Goal: Feedback & Contribution: Submit feedback/report problem

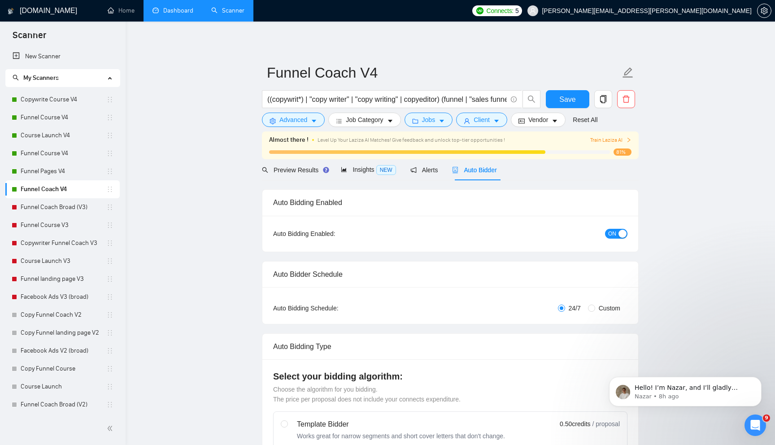
click at [179, 14] on link "Dashboard" at bounding box center [173, 11] width 41 height 8
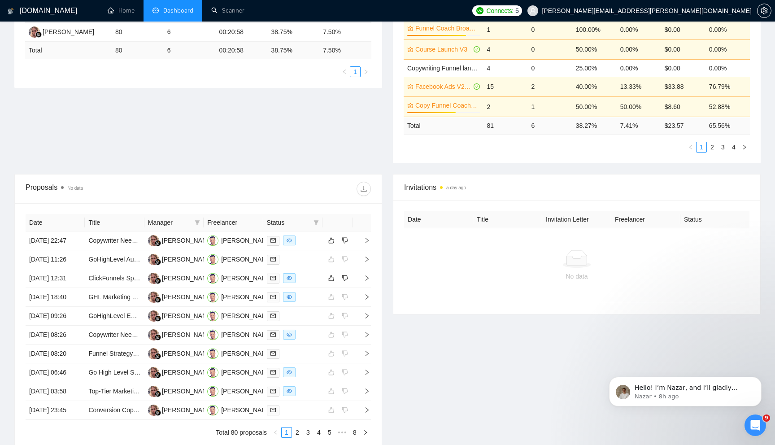
scroll to position [193, 0]
click at [367, 280] on icon "right" at bounding box center [367, 277] width 6 height 6
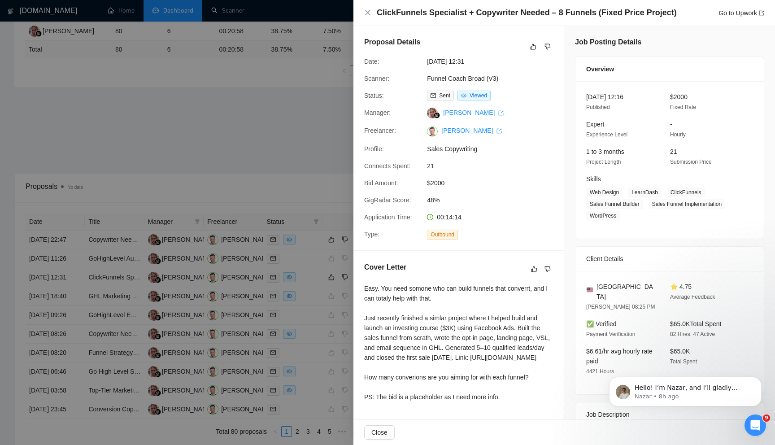
click at [320, 136] on div at bounding box center [387, 222] width 775 height 445
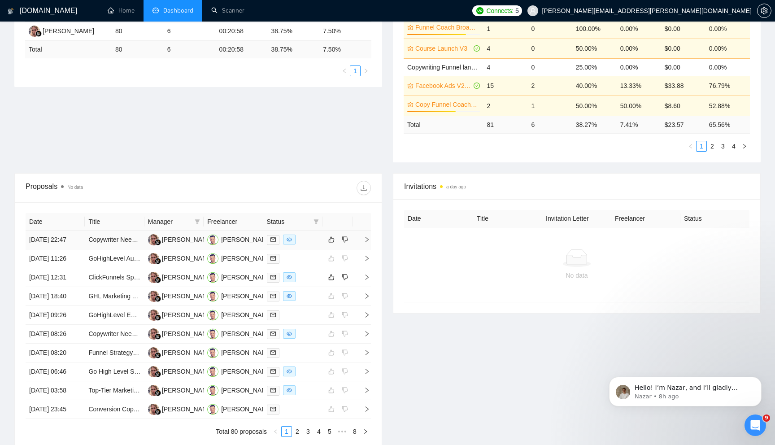
click at [368, 243] on icon "right" at bounding box center [367, 239] width 6 height 6
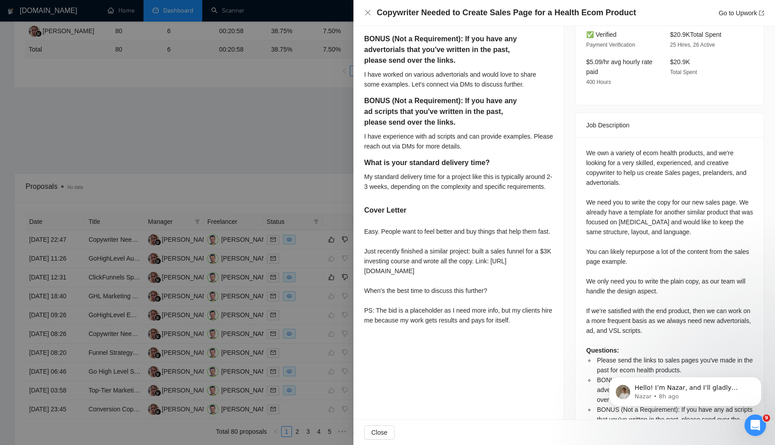
scroll to position [301, 0]
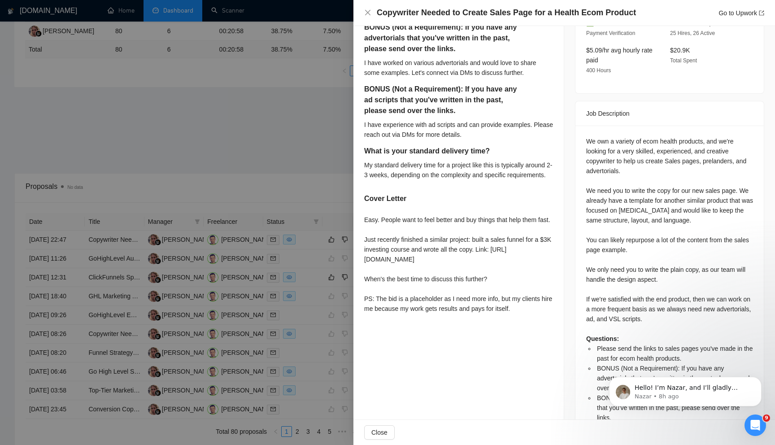
click at [303, 137] on div at bounding box center [387, 222] width 775 height 445
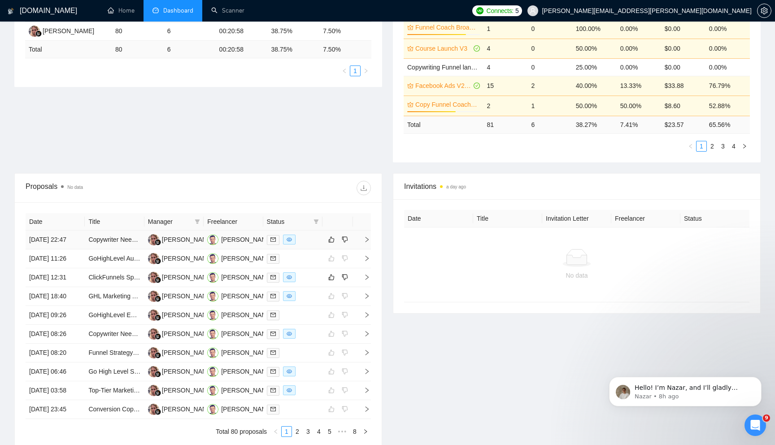
click at [371, 244] on div "Date Title Manager Freelancer Status [DATE] 22:47 Copywriter Needed to Create S…" at bounding box center [198, 324] width 367 height 245
click at [366, 243] on icon "right" at bounding box center [367, 239] width 6 height 6
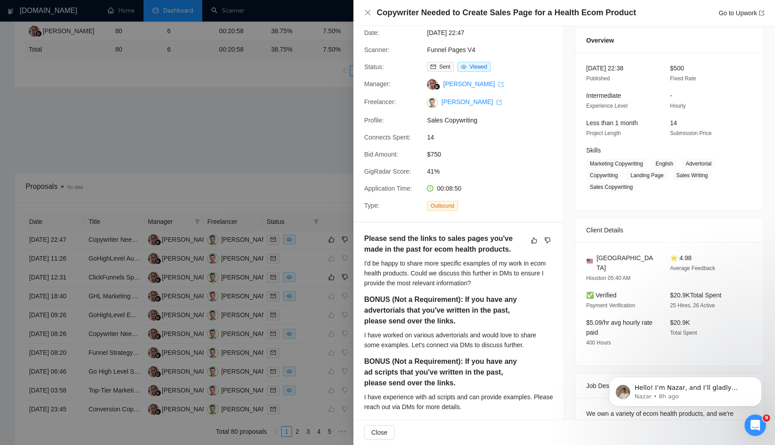
scroll to position [0, 0]
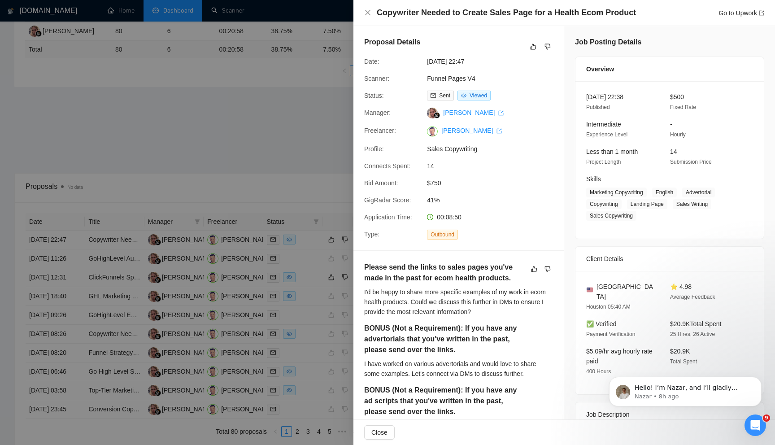
click at [317, 128] on div at bounding box center [387, 222] width 775 height 445
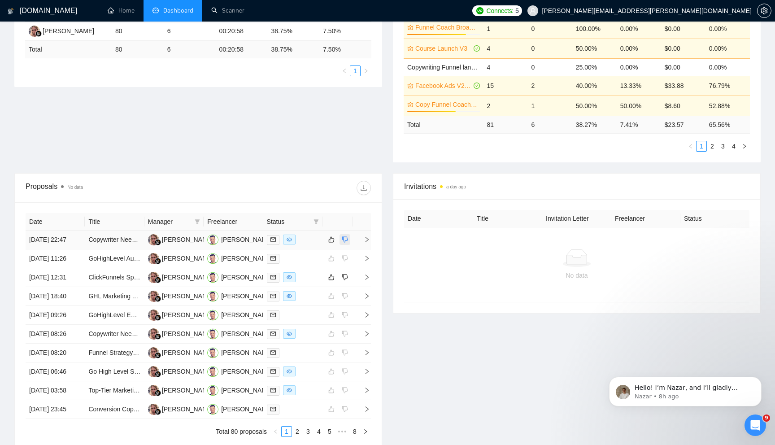
click at [348, 242] on icon "dislike" at bounding box center [345, 239] width 6 height 7
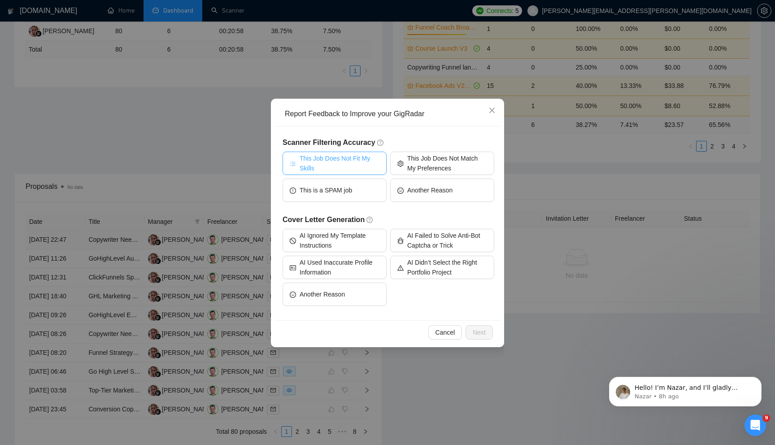
click at [353, 163] on span "This Job Does Not Fit My Skills" at bounding box center [340, 163] width 80 height 20
click at [477, 335] on span "Next" at bounding box center [479, 332] width 13 height 10
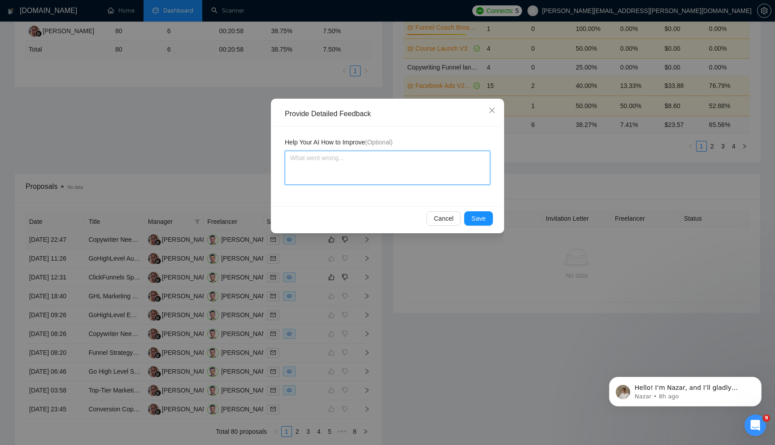
click at [367, 175] on textarea at bounding box center [387, 168] width 205 height 34
type textarea "T"
type textarea "Th"
type textarea "Thi"
type textarea "This"
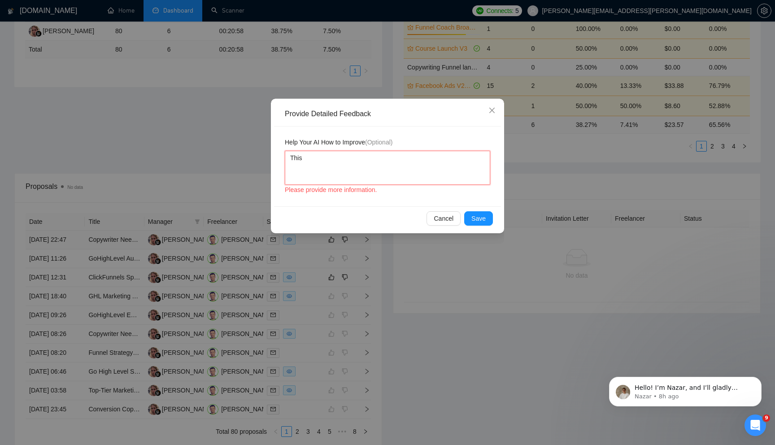
type textarea "This"
type textarea "This i"
type textarea "This is"
type textarea "This is a"
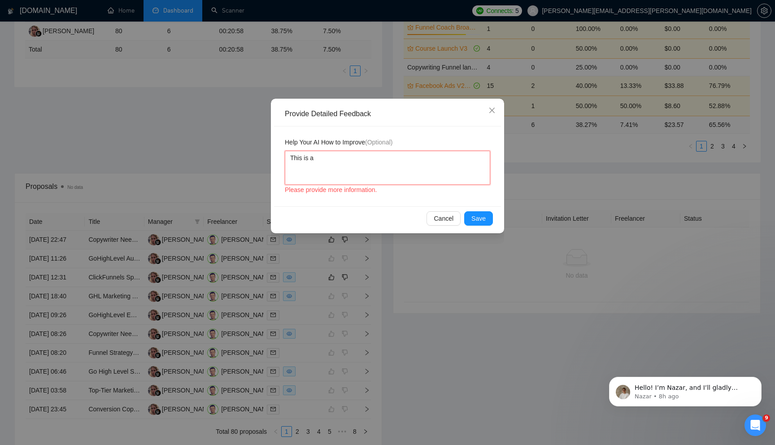
type textarea "This is a"
type textarea "This is a j"
type textarea "This is a job"
type textarea "This is a job a"
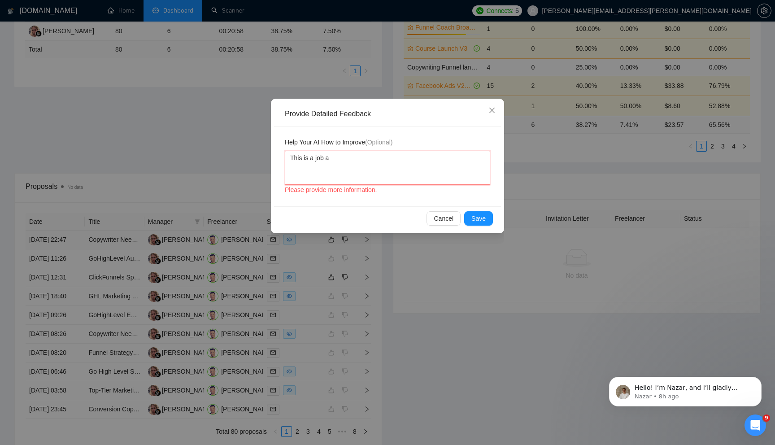
type textarea "This is a job ab"
type textarea "This is a job abo"
type textarea "This is a job abou"
type textarea "This is a job about"
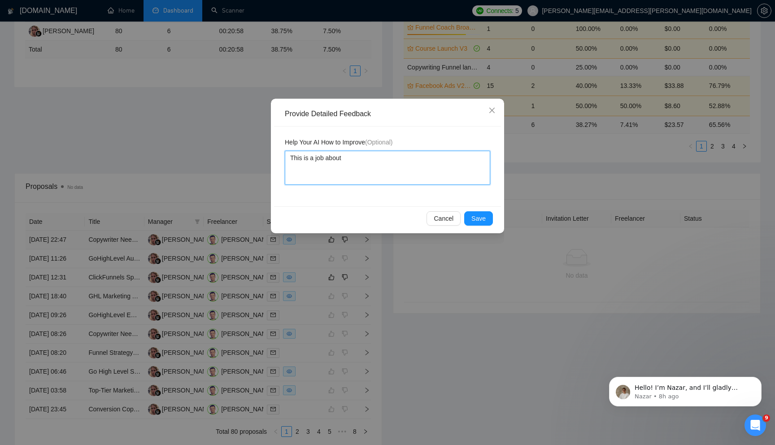
type textarea "This is a job about e"
type textarea "This is a job about ec"
type textarea "This is a job about eco"
type textarea "This is a job about ecom"
type textarea "This is a job about ecomm"
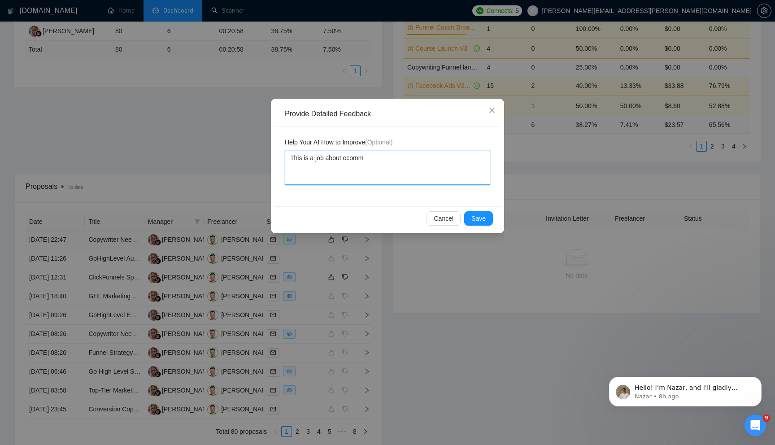
type textarea "This is a job about ecomme"
type textarea "This is a job about ecommer"
type textarea "This is a job about ecommerc"
type textarea "This is a job about ecommerce"
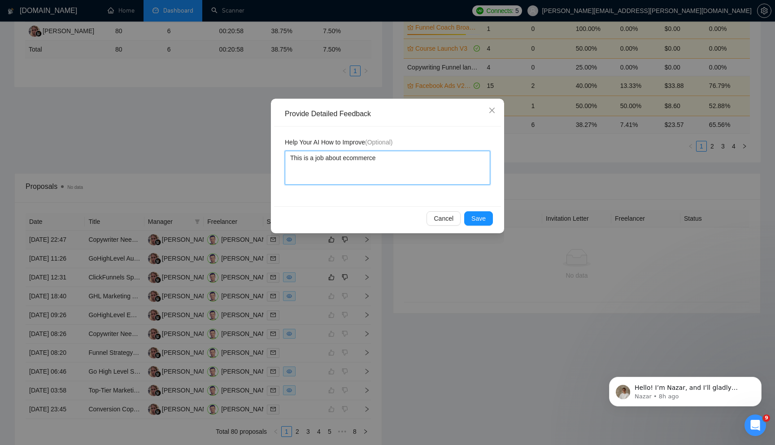
type textarea "This is a job about ecommerce ("
type textarea "This is a job about ecommerce (e"
type textarea "This is a job about ecommerce (ec"
type textarea "This is a job about ecommerce (eco"
type textarea "This is a job about ecommerce (ecom"
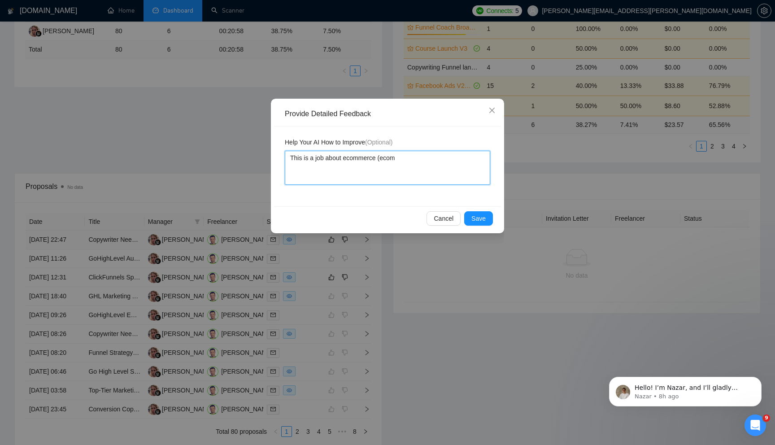
type textarea "This is a job about ecommerce (ecom)"
type textarea "This is a job about ecommerce (ecom) p"
type textarea "This is a job about ecommerce (ecom) pr"
type textarea "This is a job about ecommerce (ecom) pro"
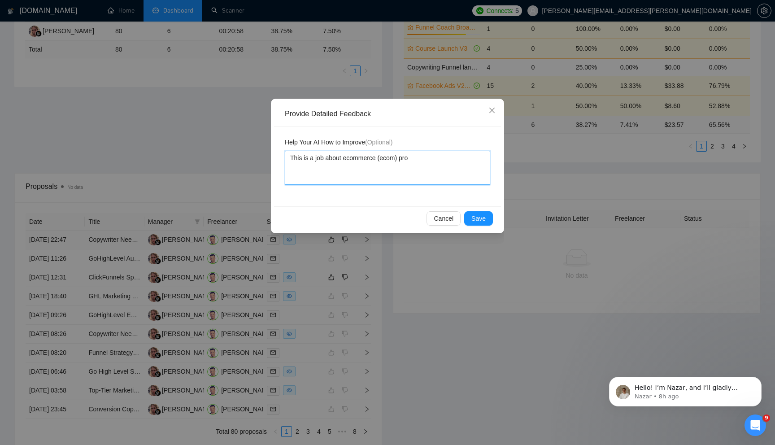
type textarea "This is a job about ecommerce (ecom) prod"
type textarea "This is a job about ecommerce (ecom) produ"
type textarea "This is a job about ecommerce (ecom) produc"
type textarea "This is a job about ecommerce (ecom) product"
type textarea "This is a job about ecommerce (ecom) product."
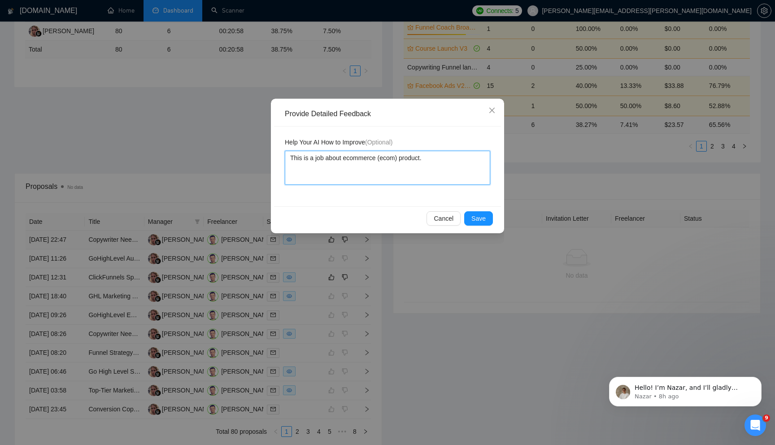
type textarea "This is a job about ecommerce (ecom) product."
type textarea "This is a job about ecommerce (ecom) product. I"
type textarea "This is a job about ecommerce (ecom) product. I d"
type textarea "This is a job about ecommerce (ecom) product. I do"
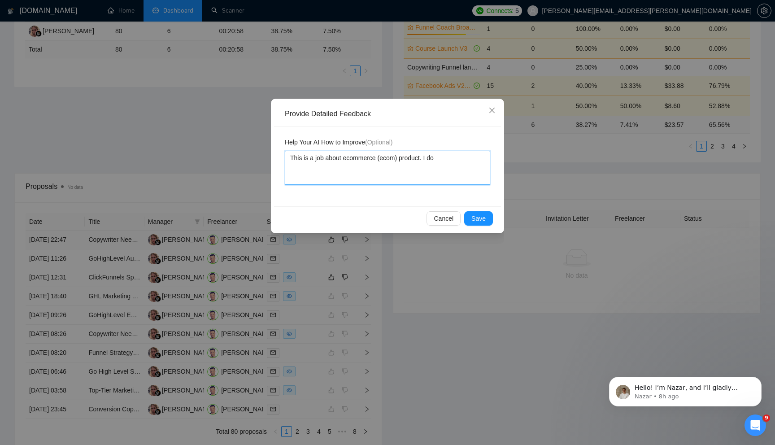
type textarea "This is a job about ecommerce (ecom) product. I don"
type textarea "This is a job about ecommerce (ecom) product. I don'"
type textarea "This is a job about ecommerce (ecom) product. I don't"
type textarea "This is a job about ecommerce (ecom) product. I don't w"
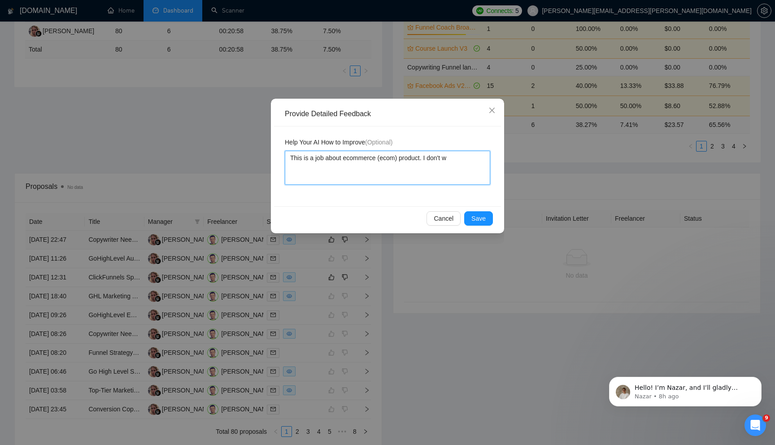
type textarea "This is a job about ecommerce (ecom) product. I don't wo"
type textarea "This is a job about ecommerce (ecom) product. I don't work"
type textarea "This is a job about ecommerce (ecom) product. I don't work o"
type textarea "This is a job about ecommerce (ecom) product. I don't work on"
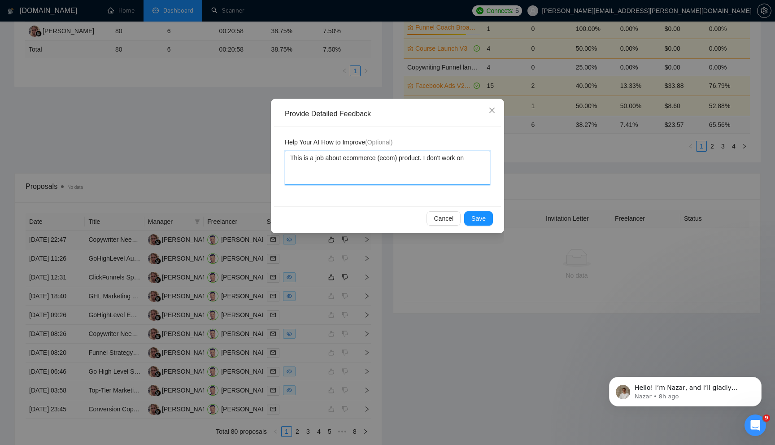
type textarea "This is a job about ecommerce (ecom) product. I don't work on"
type textarea "This is a job about ecommerce (ecom) product. I don't work on e"
type textarea "This is a job about ecommerce (ecom) product. I don't work on ec"
type textarea "This is a job about ecommerce (ecom) product. I don't work on eco"
type textarea "This is a job about ecommerce (ecom) product. I don't work on ecom"
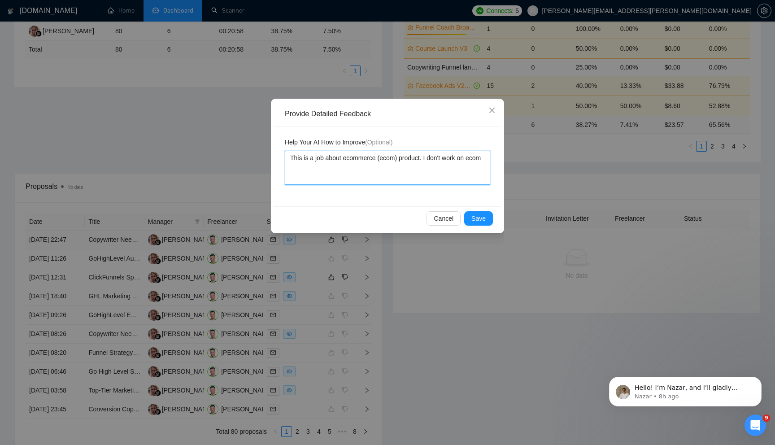
type textarea "This is a job about ecommerce (ecom) product. I don't work on ecomm"
type textarea "This is a job about ecommerce (ecom) product. I don't work on ecomme"
type textarea "This is a job about ecommerce (ecom) product. I don't work on ecommer"
type textarea "This is a job about ecommerce (ecom) product. I don't work on ecommerc"
type textarea "This is a job about ecommerce (ecom) product. I don't work on ecommerce"
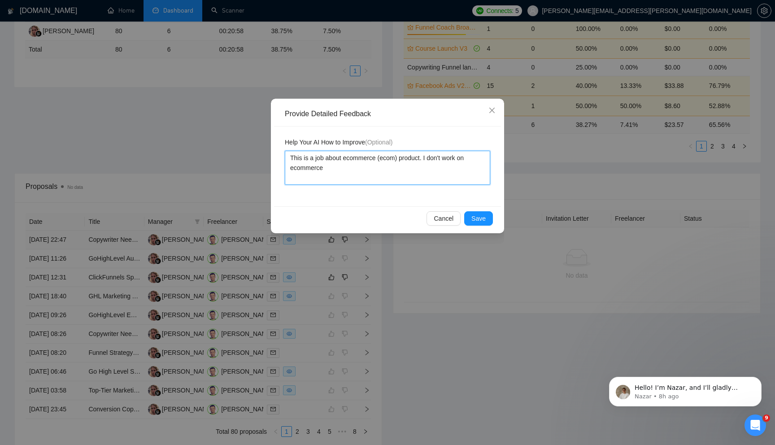
type textarea "This is a job about ecommerce (ecom) product. I don't work on ecommerce"
type textarea "This is a job about ecommerce (ecom) product. I don't work on ecommerce p"
type textarea "This is a job about ecommerce (ecom) product. I don't work on ecommerce pr"
type textarea "This is a job about ecommerce (ecom) product. I don't work on ecommerce pro"
type textarea "This is a job about ecommerce (ecom) product. I don't work on ecommerce prod"
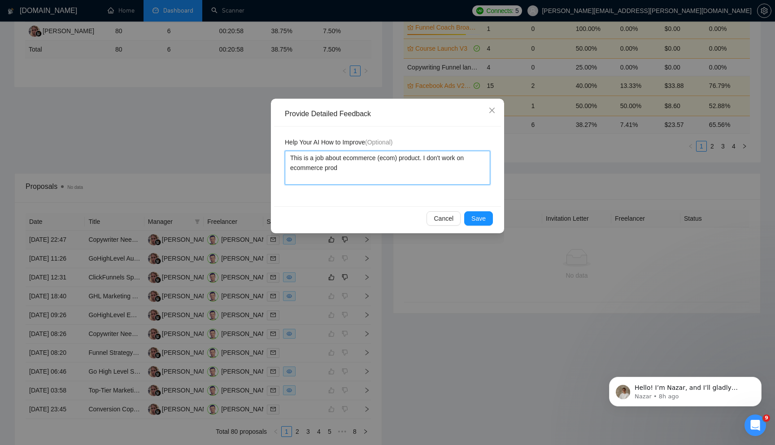
type textarea "This is a job about ecommerce (ecom) product. I don't work on ecommerce produ"
type textarea "This is a job about ecommerce (ecom) product. I don't work on ecommerce produc"
type textarea "This is a job about ecommerce (ecom) product. I don't work on ecommerce product"
type textarea "This is a job about ecommerce (ecom) product. I don't work on ecommerce product…"
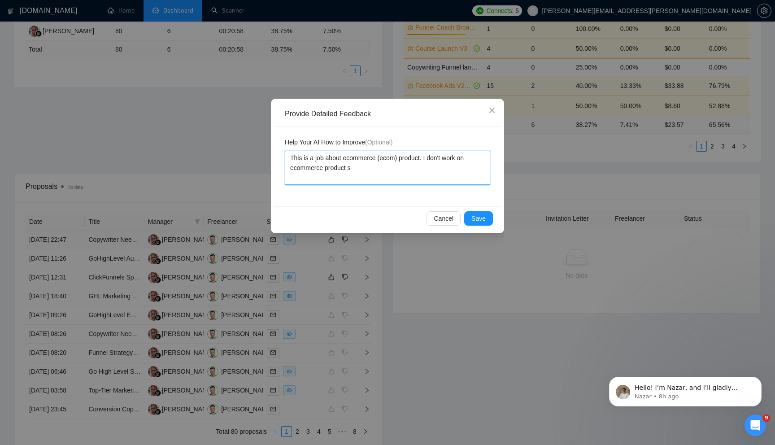
type textarea "This is a job about ecommerce (ecom) product. I don't work on ecommerce product"
type textarea "This is a job about ecommerce (ecom) product. I don't work on ecommerce product…"
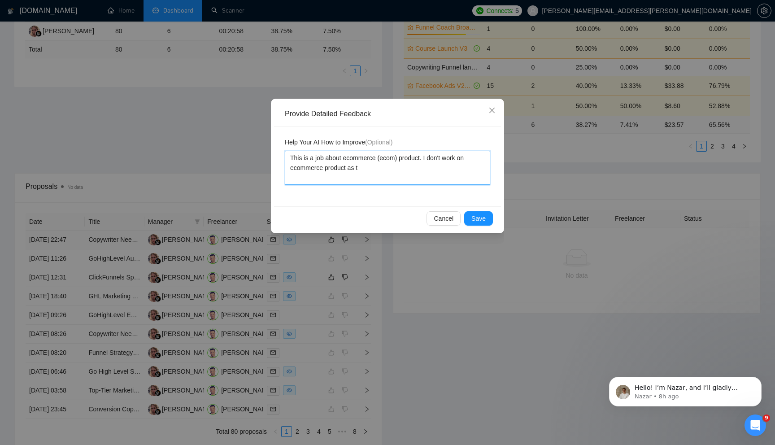
type textarea "This is a job about ecommerce (ecom) product. I don't work on ecommerce product…"
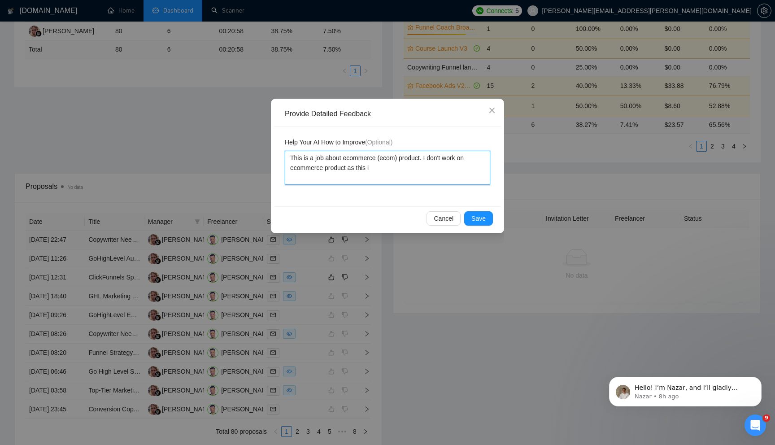
type textarea "This is a job about ecommerce (ecom) product. I don't work on ecommerce product…"
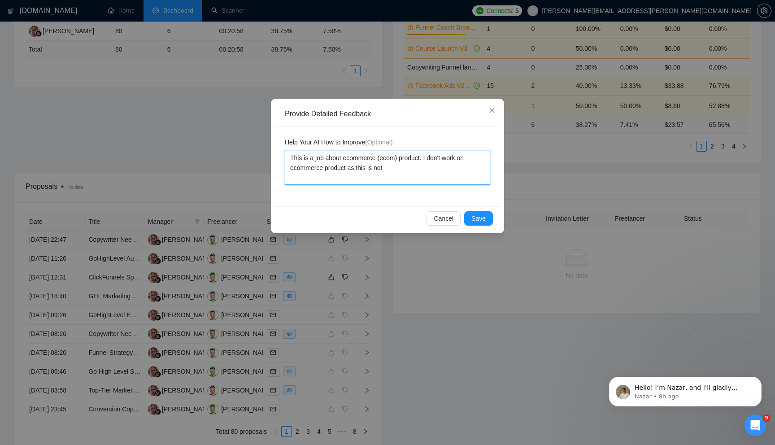
type textarea "This is a job about ecommerce (ecom) product. I don't work on ecommerce product…"
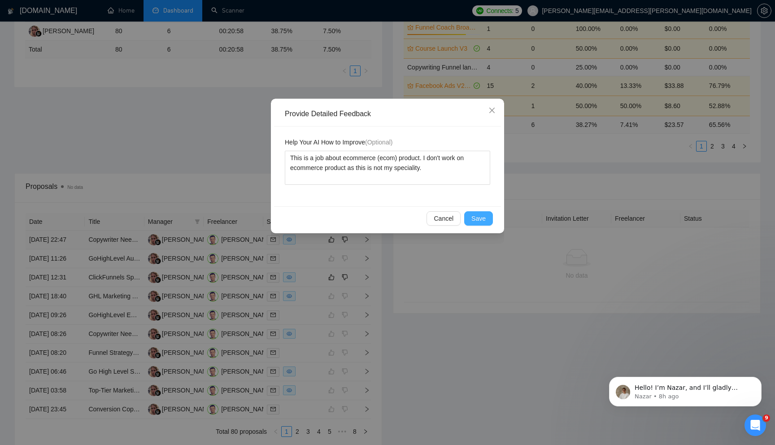
click at [486, 217] on button "Save" at bounding box center [478, 218] width 29 height 14
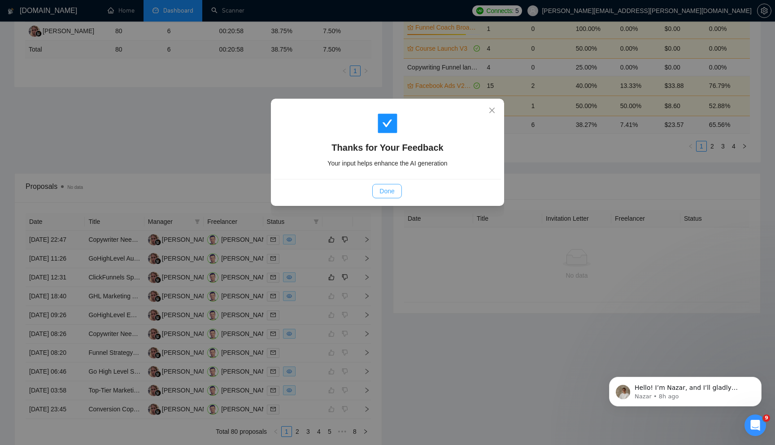
click at [393, 195] on span "Done" at bounding box center [387, 191] width 15 height 10
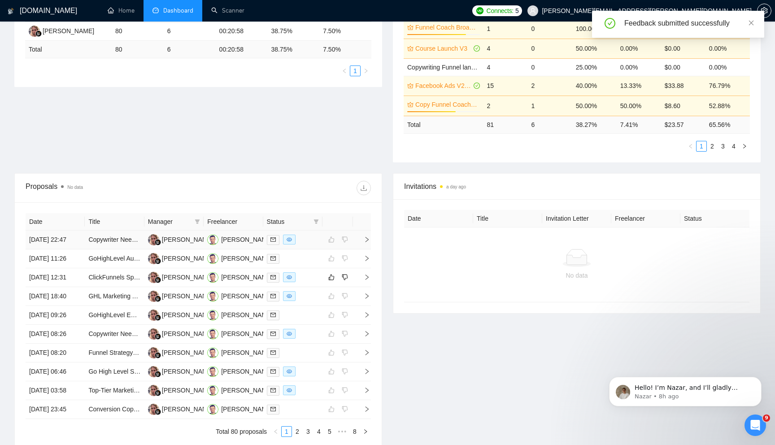
click at [368, 242] on icon "right" at bounding box center [367, 239] width 3 height 5
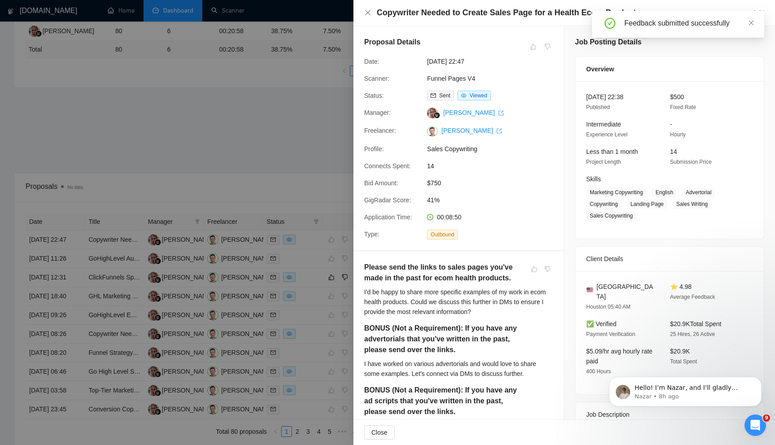
click at [312, 161] on div at bounding box center [387, 222] width 775 height 445
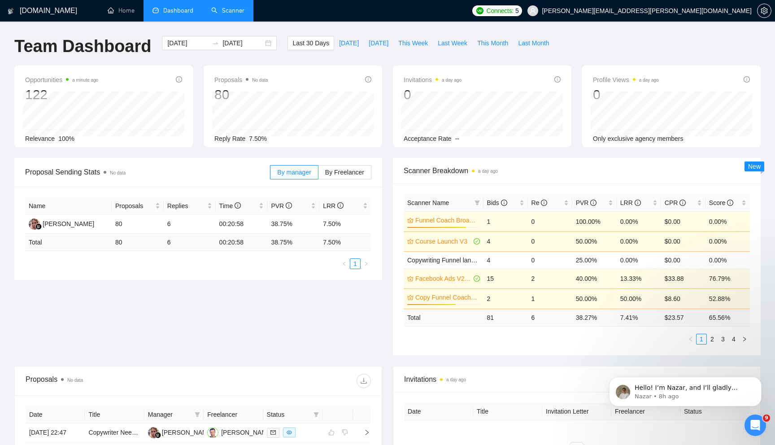
click at [219, 11] on link "Scanner" at bounding box center [227, 11] width 33 height 8
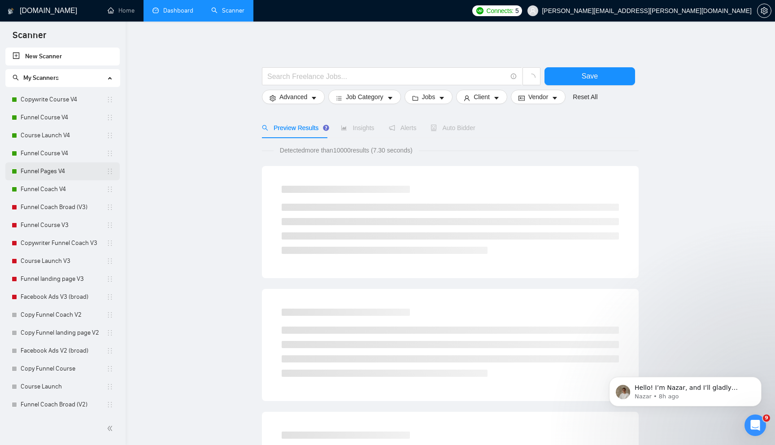
click at [68, 172] on link "Funnel Pages V4" at bounding box center [64, 171] width 86 height 18
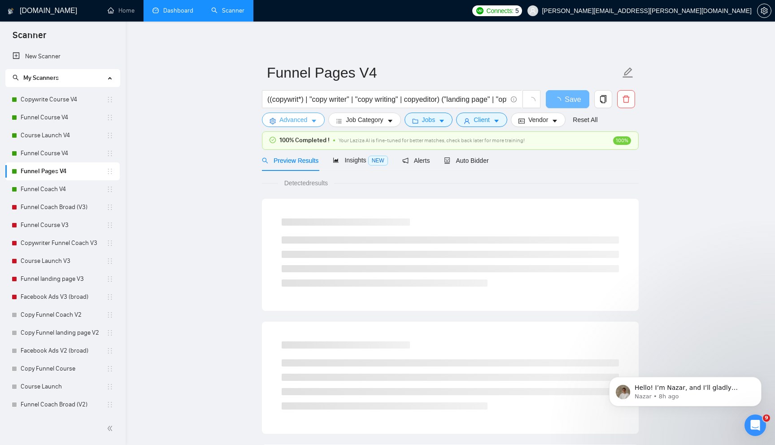
click at [301, 124] on span "Advanced" at bounding box center [293, 120] width 28 height 10
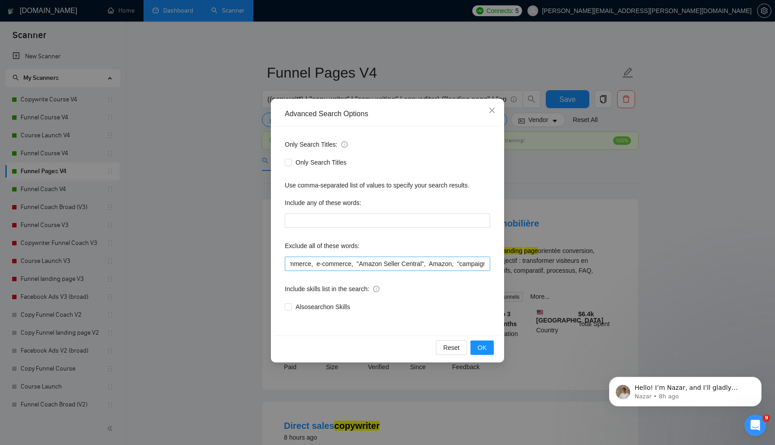
scroll to position [0, 1609]
click at [382, 265] on input "text" at bounding box center [387, 264] width 205 height 14
click at [366, 265] on input "text" at bounding box center [387, 264] width 205 height 14
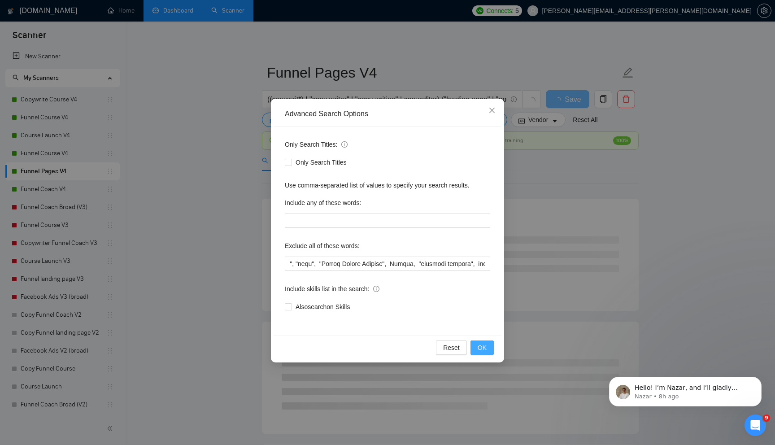
scroll to position [0, 0]
click at [483, 345] on span "OK" at bounding box center [482, 348] width 9 height 10
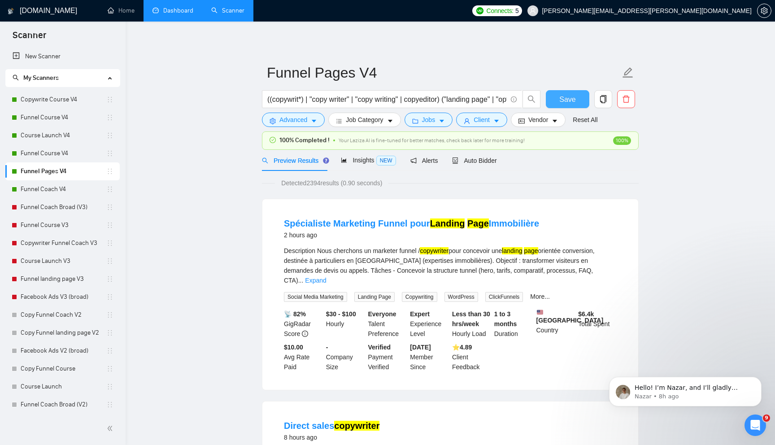
click at [565, 97] on span "Save" at bounding box center [567, 99] width 16 height 11
click at [179, 10] on link "Dashboard" at bounding box center [173, 11] width 41 height 8
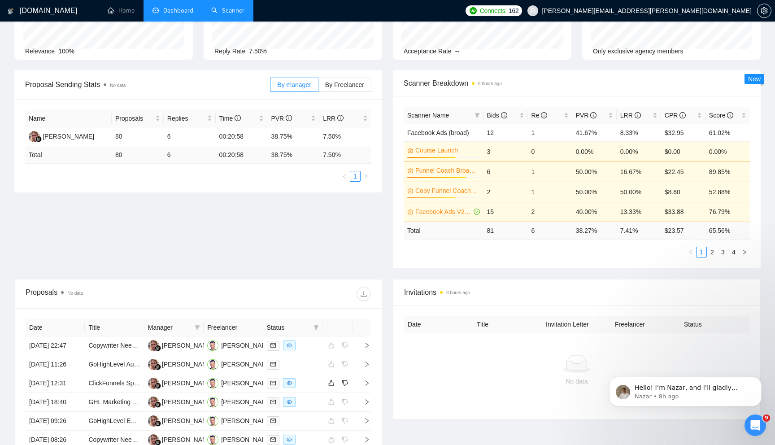
scroll to position [159, 0]
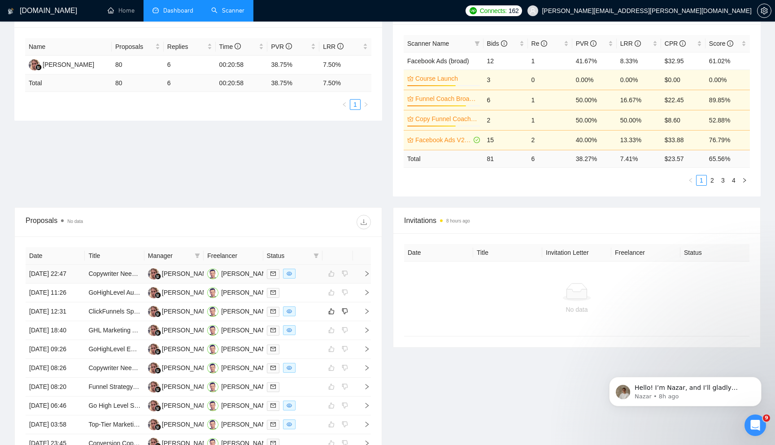
click at [367, 281] on td at bounding box center [362, 274] width 18 height 19
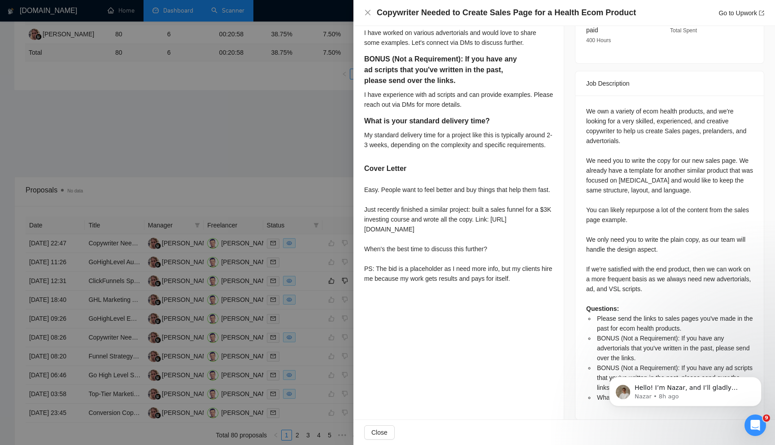
scroll to position [191, 0]
click at [760, 380] on icon "Dismiss notification" at bounding box center [758, 379] width 3 height 3
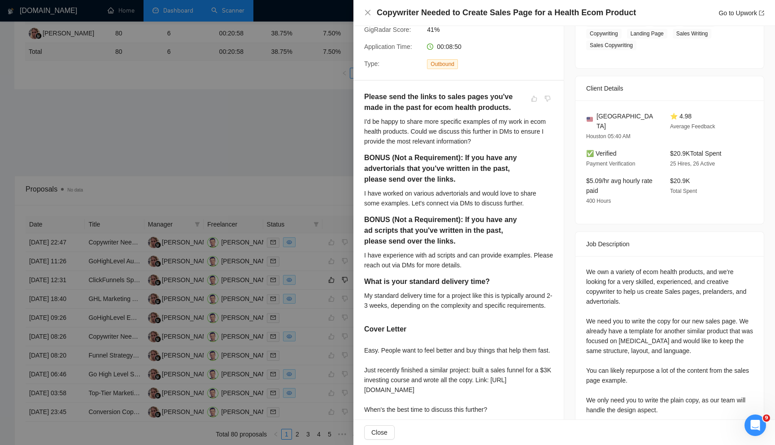
scroll to position [164, 0]
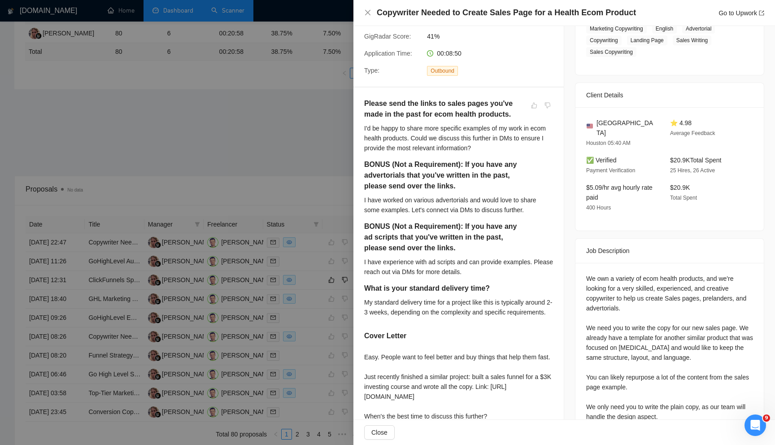
click at [268, 139] on div at bounding box center [387, 222] width 775 height 445
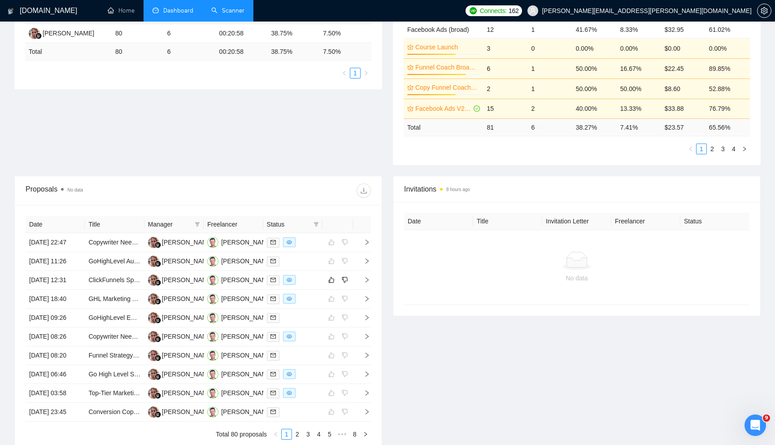
scroll to position [0, 0]
